Goal: Transaction & Acquisition: Obtain resource

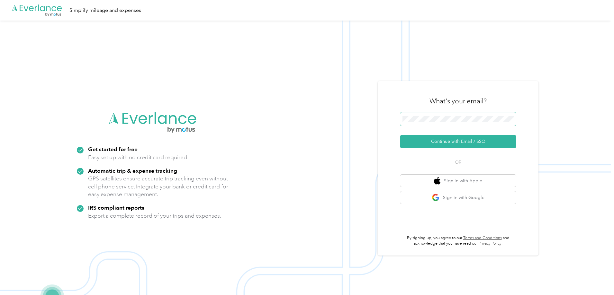
click at [453, 124] on span at bounding box center [458, 118] width 116 height 13
click at [449, 150] on div "What's your email? Continue with Email / SSO OR Sign in with Apple Sign in with…" at bounding box center [458, 168] width 116 height 157
click at [447, 140] on button "Continue with Email / SSO" at bounding box center [458, 141] width 116 height 13
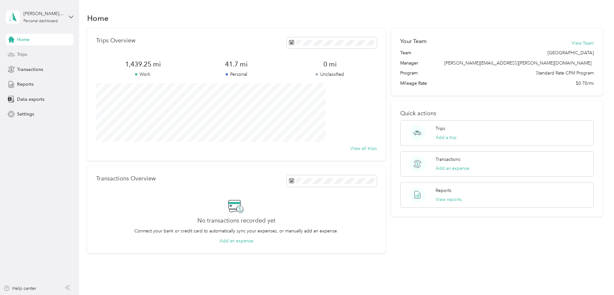
click at [29, 52] on div "Trips" at bounding box center [39, 55] width 67 height 12
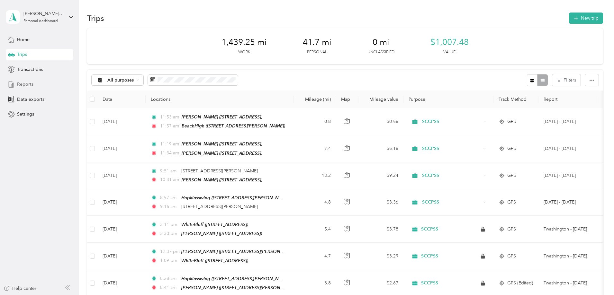
click at [25, 88] on div "Reports" at bounding box center [39, 85] width 67 height 12
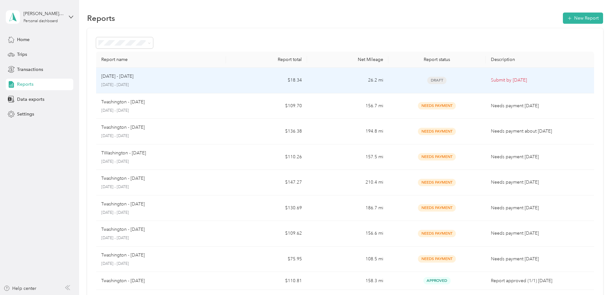
click at [518, 75] on td "Submit by Nov. 3, 2025" at bounding box center [540, 81] width 108 height 26
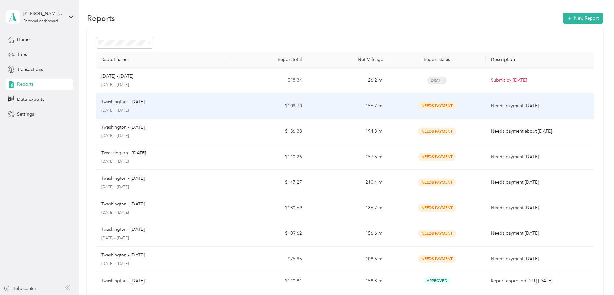
click at [450, 107] on div "Needs Payment" at bounding box center [436, 105] width 87 height 7
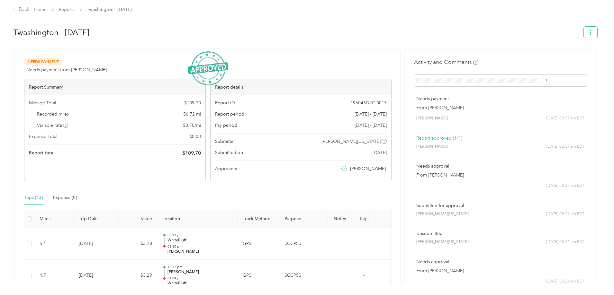
click at [584, 29] on button "button" at bounding box center [590, 32] width 13 height 11
click at [523, 56] on span "Download" at bounding box center [519, 56] width 21 height 7
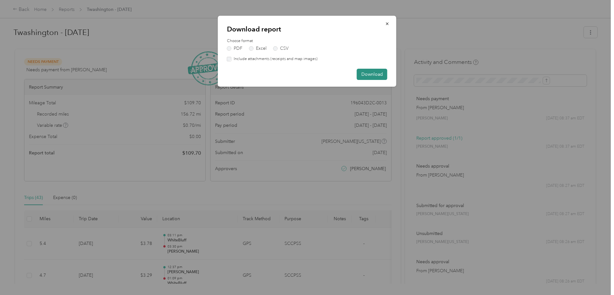
click at [368, 72] on button "Download" at bounding box center [372, 74] width 31 height 11
